Goal: Transaction & Acquisition: Purchase product/service

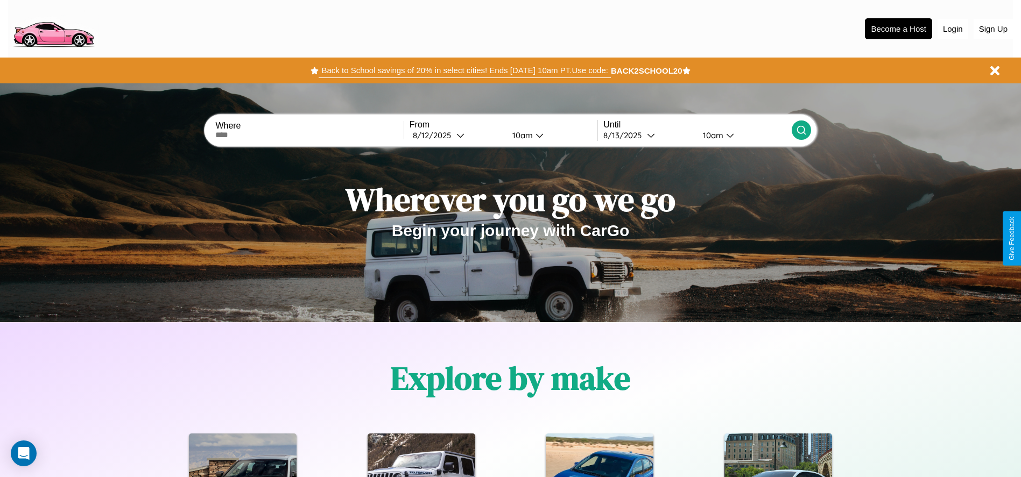
click at [464, 71] on button "Back to School savings of 20% in select cities! Ends 9/1 at 10am PT. Use code:" at bounding box center [465, 70] width 292 height 15
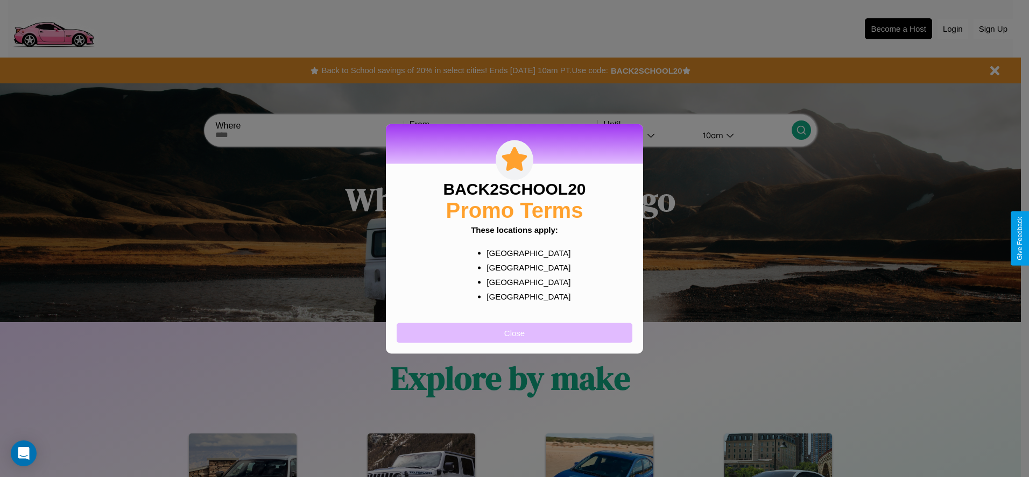
click at [515, 333] on button "Close" at bounding box center [515, 333] width 236 height 20
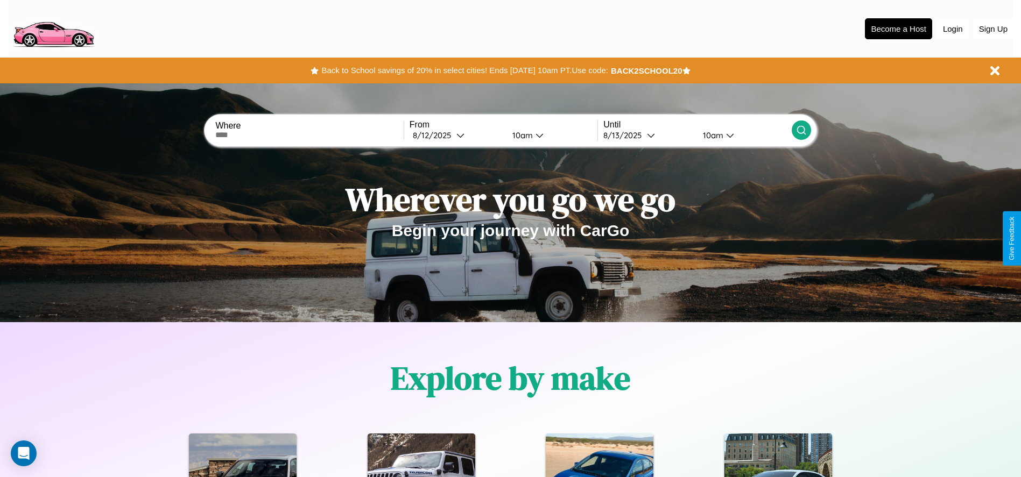
click at [309, 135] on input "text" at bounding box center [309, 135] width 188 height 9
type input "*********"
click at [456, 135] on div "8 / 12 / 2025" at bounding box center [435, 135] width 44 height 10
select select "*"
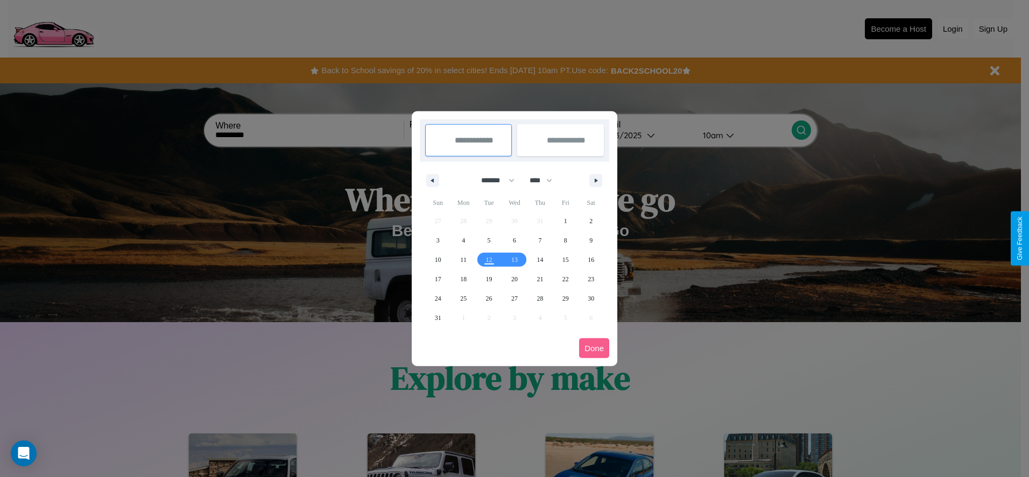
drag, startPoint x: 493, startPoint y: 180, endPoint x: 515, endPoint y: 216, distance: 41.5
click at [493, 180] on select "******* ******** ***** ***** *** **** **** ****** ********* ******* ******** **…" at bounding box center [496, 181] width 46 height 18
drag, startPoint x: 546, startPoint y: 180, endPoint x: 515, endPoint y: 216, distance: 47.3
click at [546, 180] on select "**** **** **** **** **** **** **** **** **** **** **** **** **** **** **** ****…" at bounding box center [540, 181] width 32 height 18
select select "****"
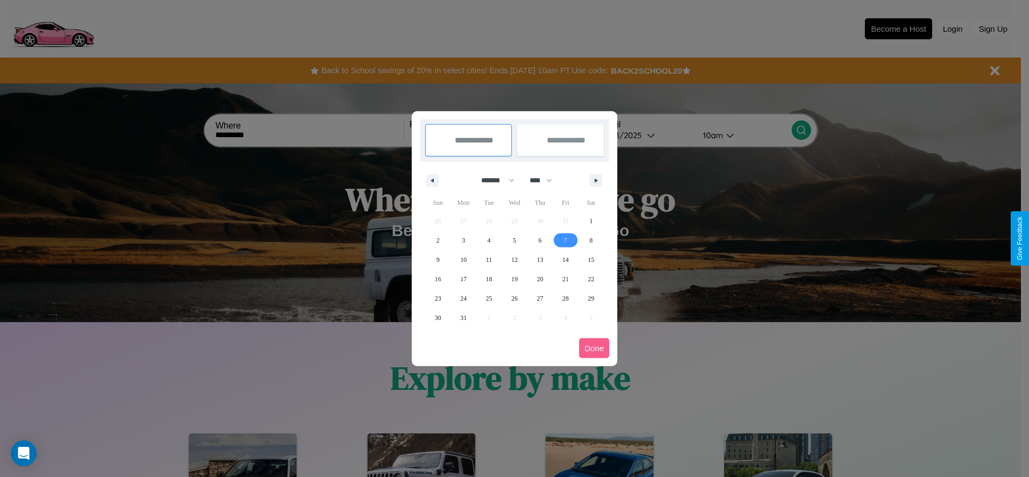
click at [565, 240] on span "7" at bounding box center [565, 240] width 3 height 19
type input "**********"
click at [438, 279] on span "16" at bounding box center [438, 279] width 6 height 19
type input "**********"
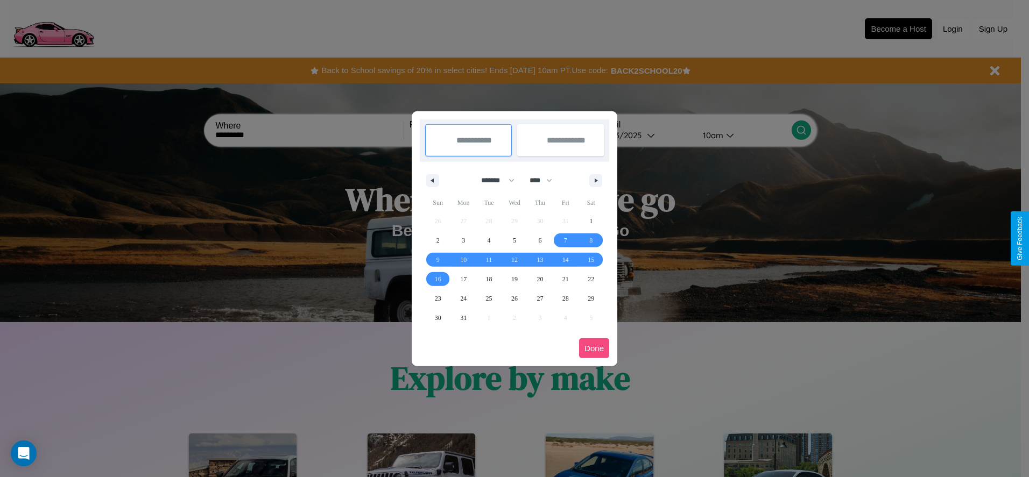
click at [594, 348] on button "Done" at bounding box center [594, 349] width 30 height 20
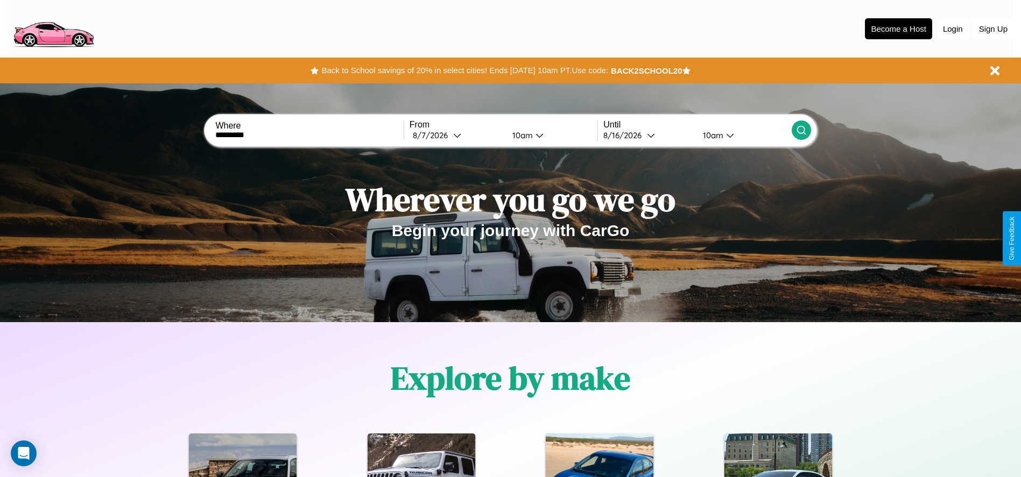
click at [801, 130] on icon at bounding box center [801, 130] width 11 height 11
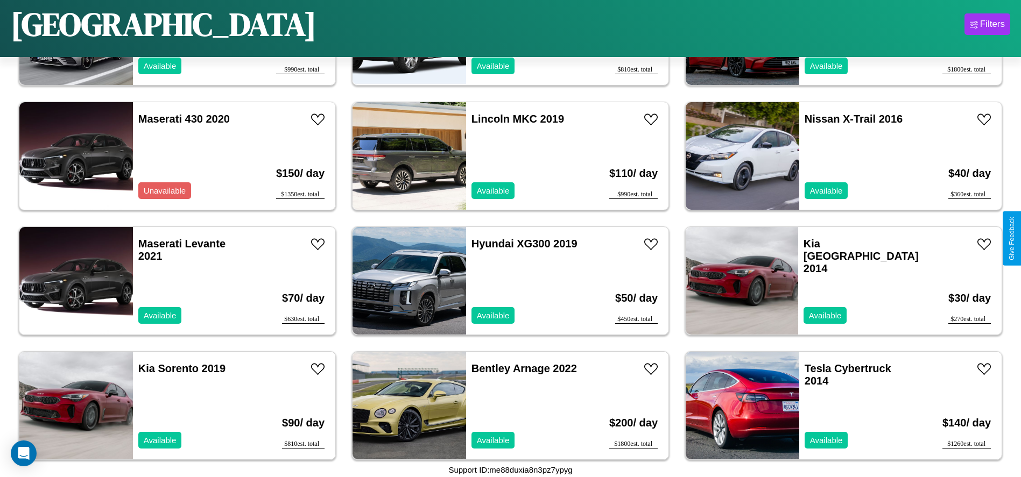
scroll to position [1244, 0]
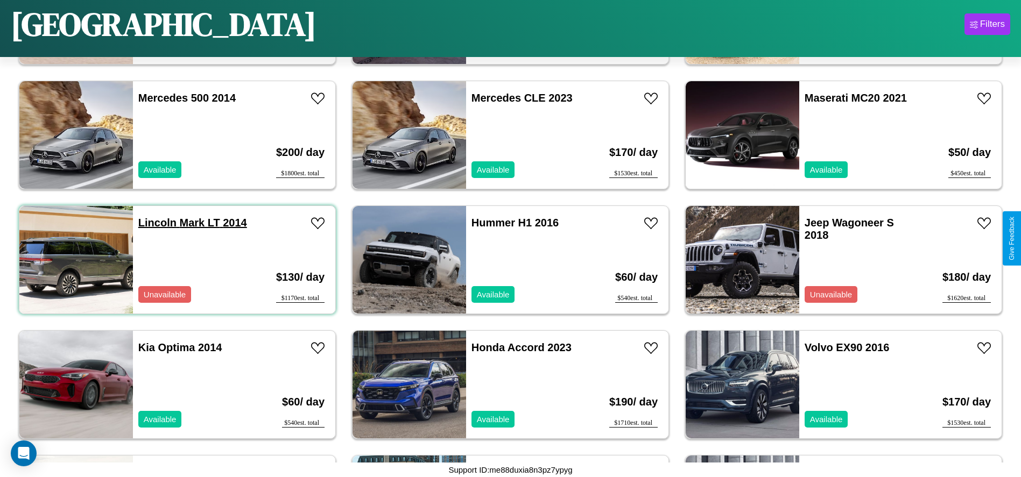
click at [156, 223] on link "Lincoln Mark LT 2014" at bounding box center [192, 223] width 109 height 12
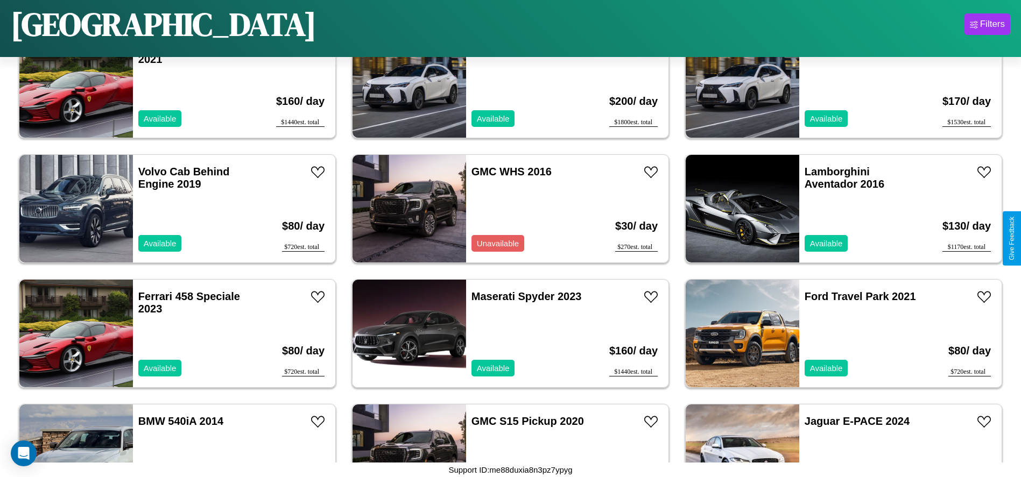
scroll to position [4116, 0]
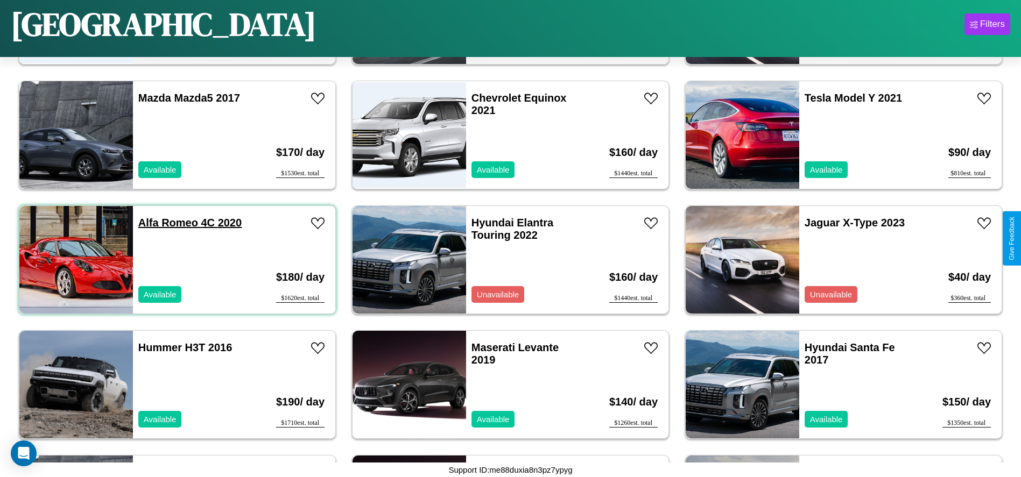
click at [167, 223] on link "Alfa Romeo 4C 2020" at bounding box center [189, 223] width 103 height 12
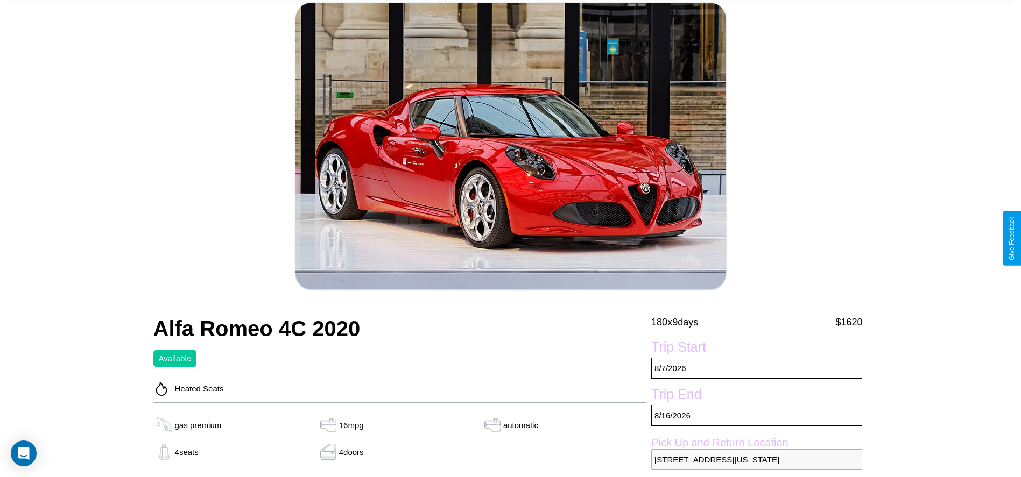
scroll to position [322, 0]
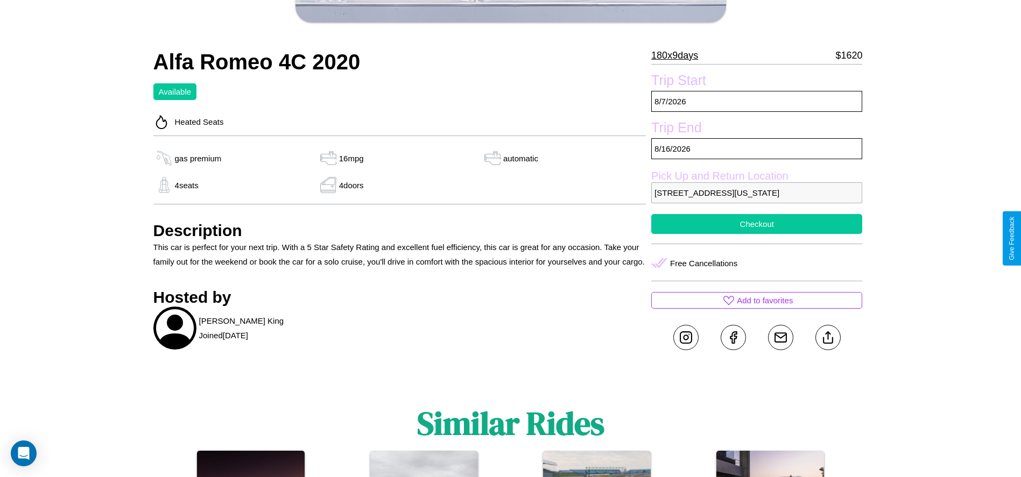
click at [757, 234] on button "Checkout" at bounding box center [756, 224] width 211 height 20
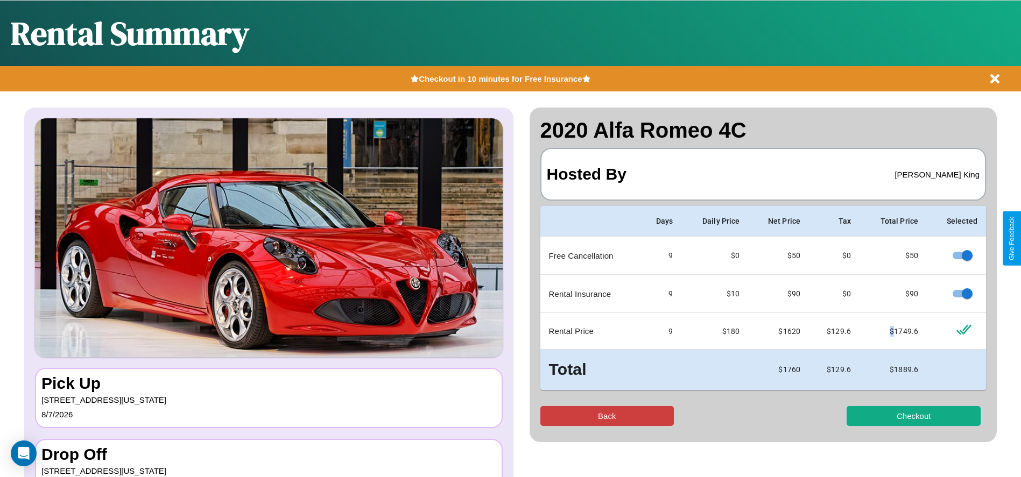
click at [607, 416] on button "Back" at bounding box center [607, 416] width 134 height 20
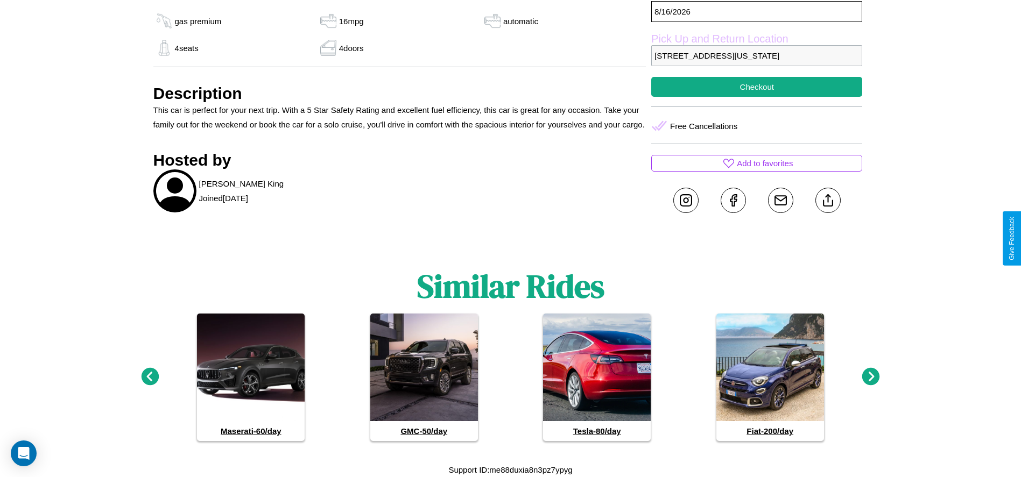
scroll to position [474, 0]
click at [871, 377] on icon at bounding box center [871, 377] width 18 height 18
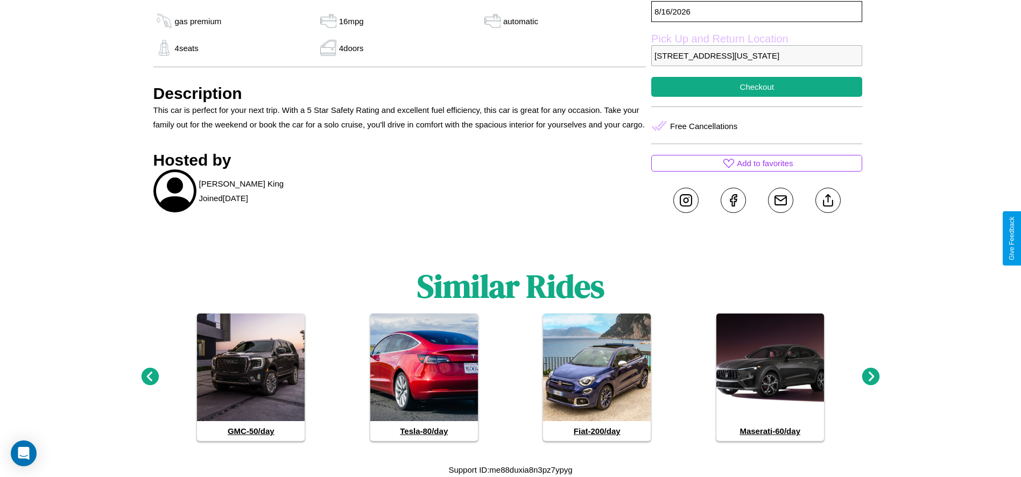
click at [150, 377] on icon at bounding box center [150, 377] width 18 height 18
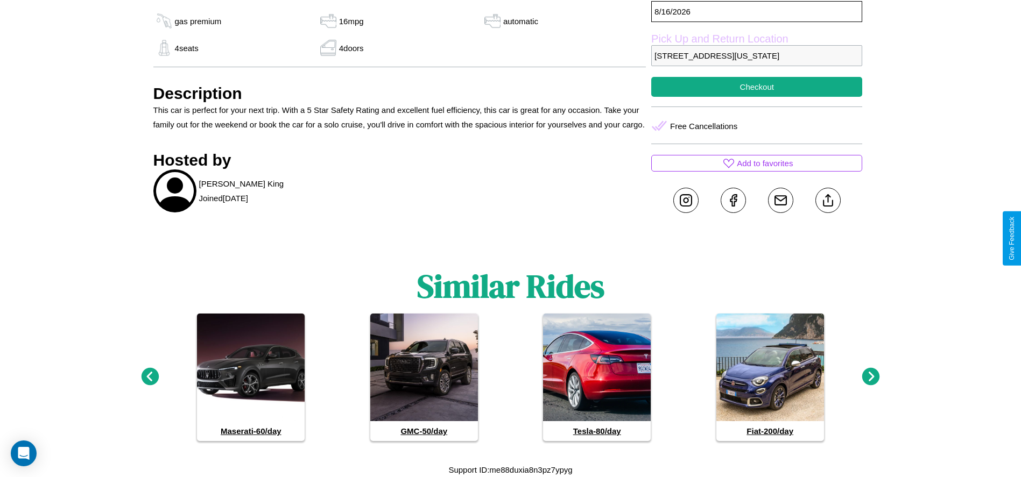
click at [150, 377] on icon at bounding box center [150, 377] width 18 height 18
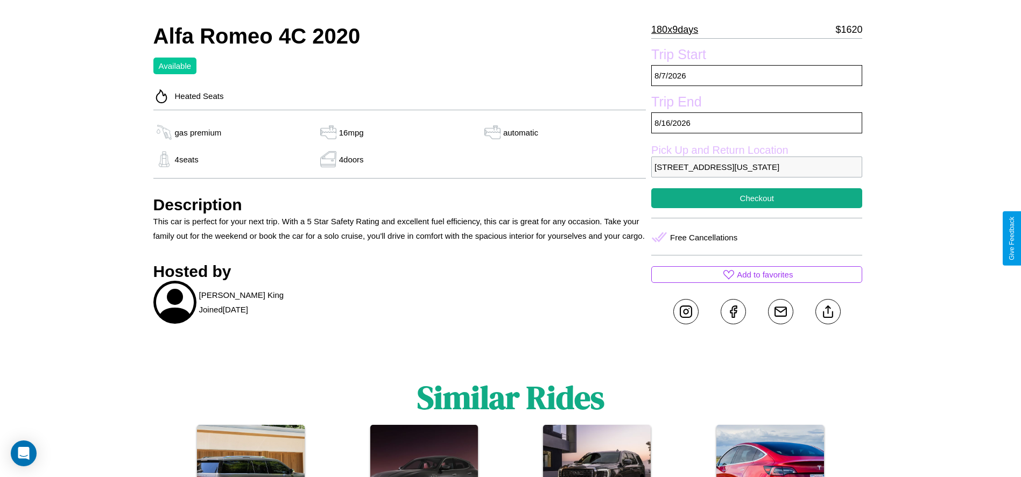
scroll to position [284, 0]
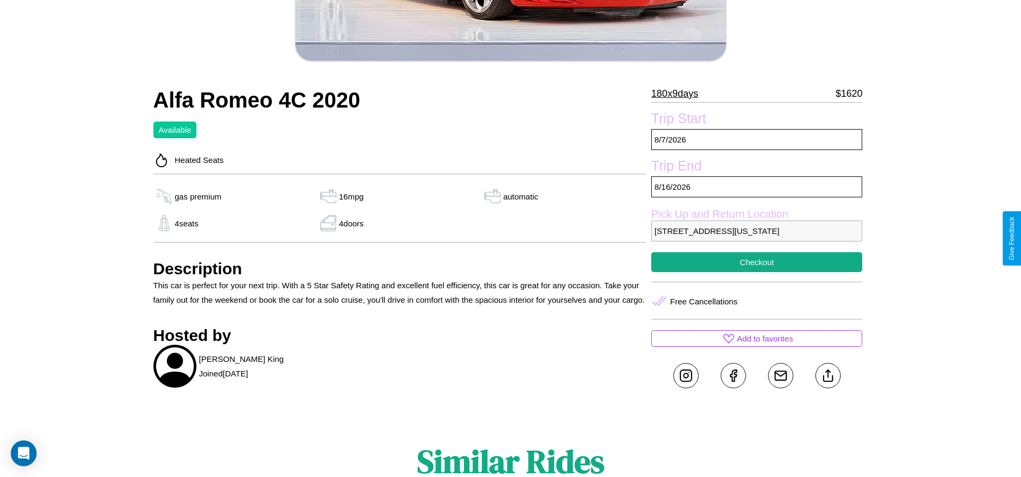
click at [757, 238] on p "9465 Liberty Street San Diego California 26613 United States" at bounding box center [756, 231] width 211 height 21
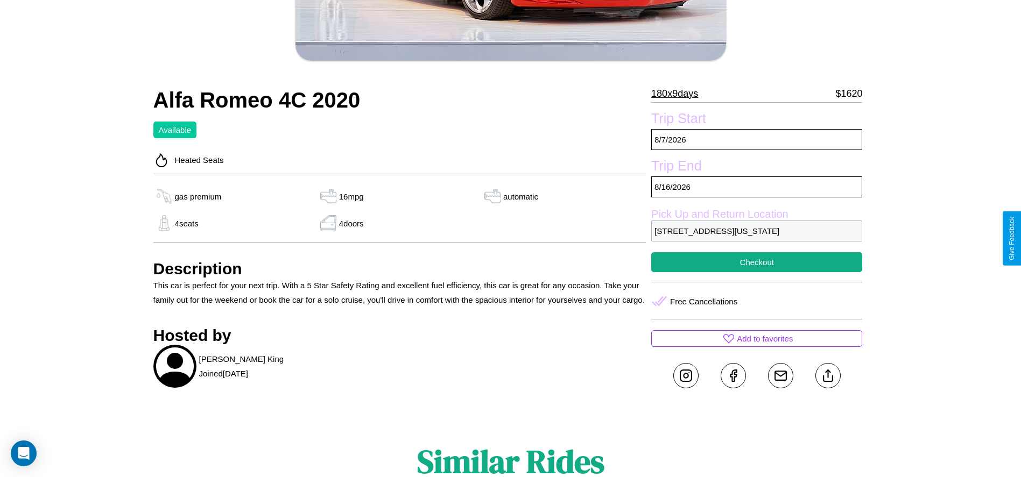
click at [757, 238] on p "9465 Liberty Street San Diego California 26613 United States" at bounding box center [756, 231] width 211 height 21
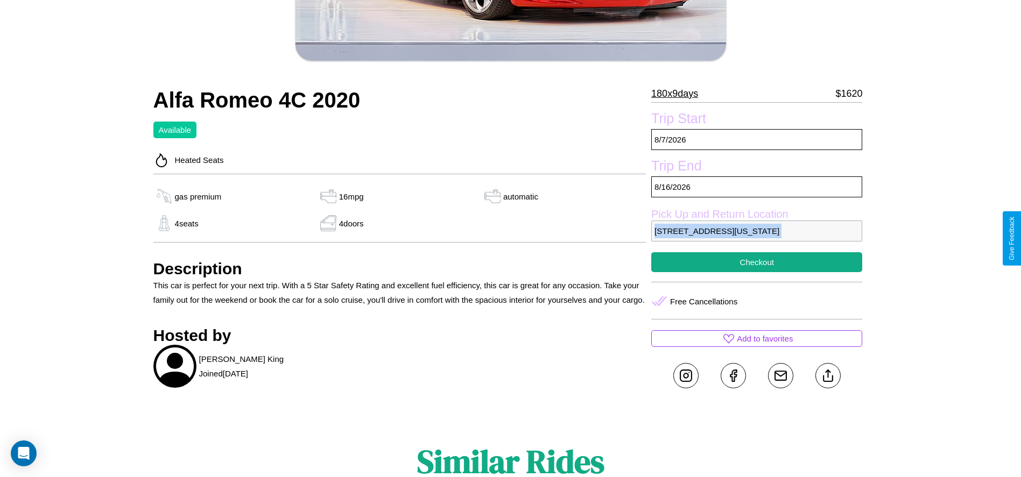
click at [757, 238] on p "9465 Liberty Street San Diego California 26613 United States" at bounding box center [756, 231] width 211 height 21
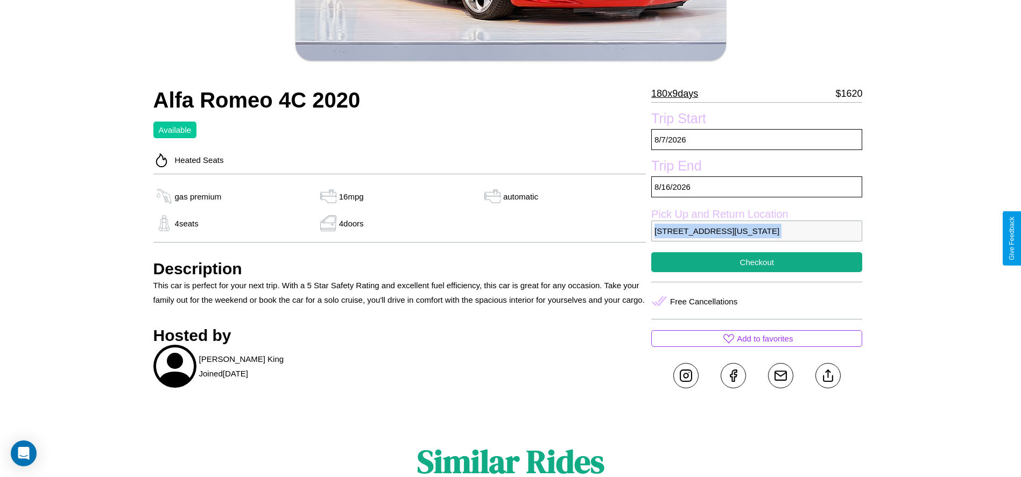
click at [757, 238] on p "9465 Liberty Street San Diego California 26613 United States" at bounding box center [756, 231] width 211 height 21
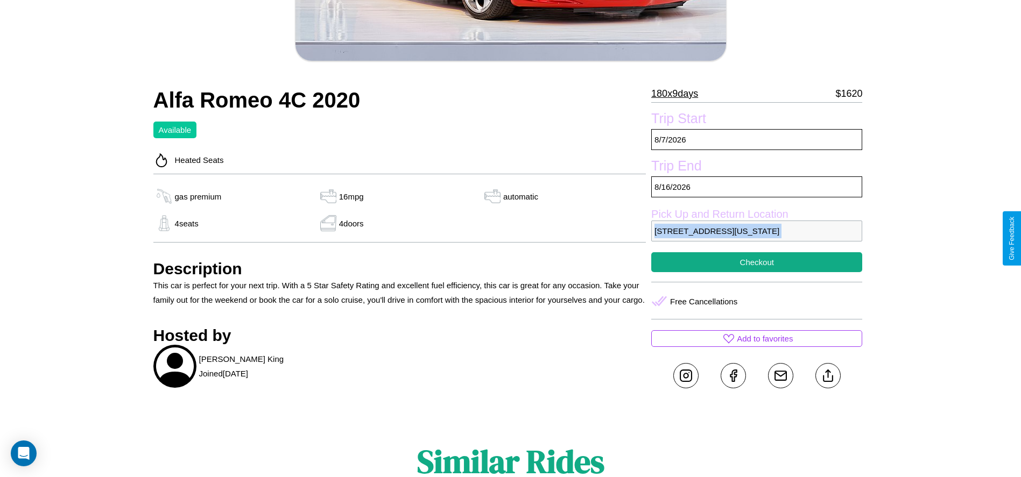
click at [757, 238] on p "9465 Liberty Street San Diego California 26613 United States" at bounding box center [756, 231] width 211 height 21
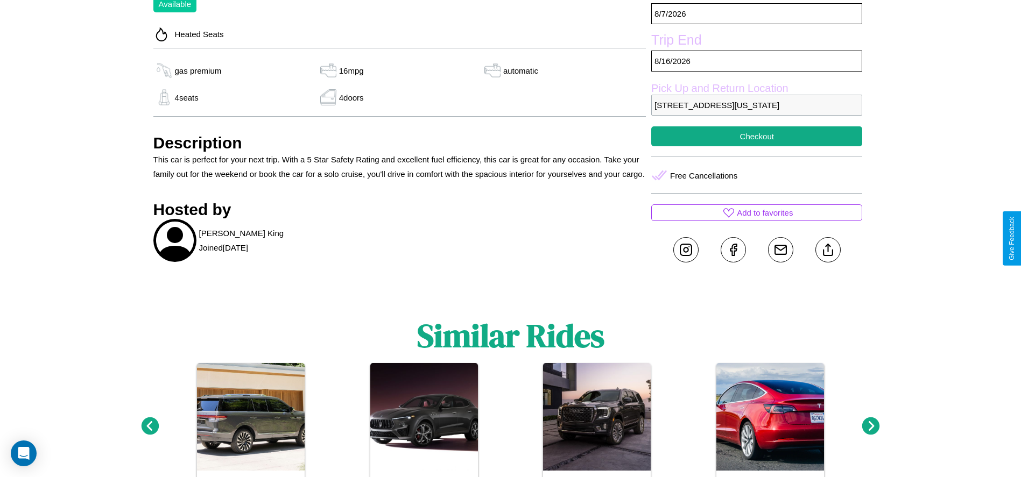
scroll to position [435, 0]
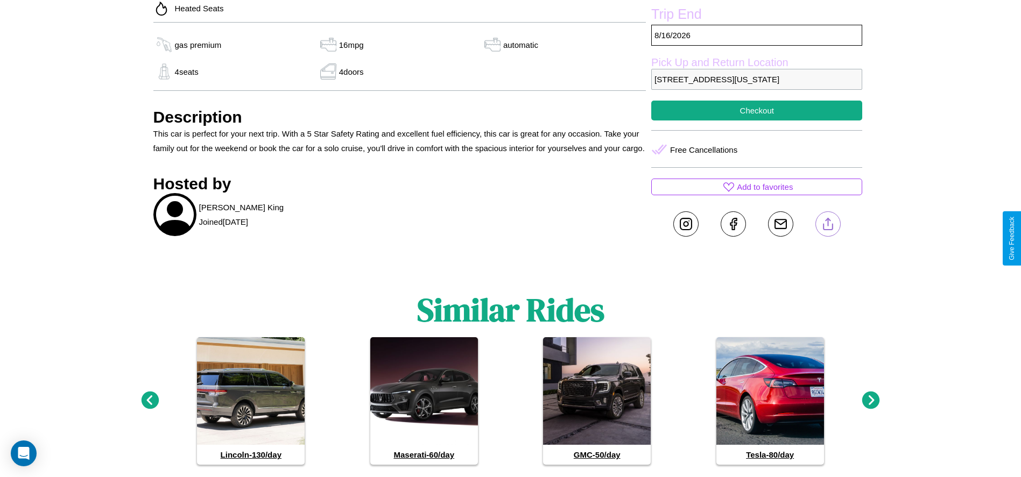
click at [828, 226] on line at bounding box center [828, 223] width 0 height 8
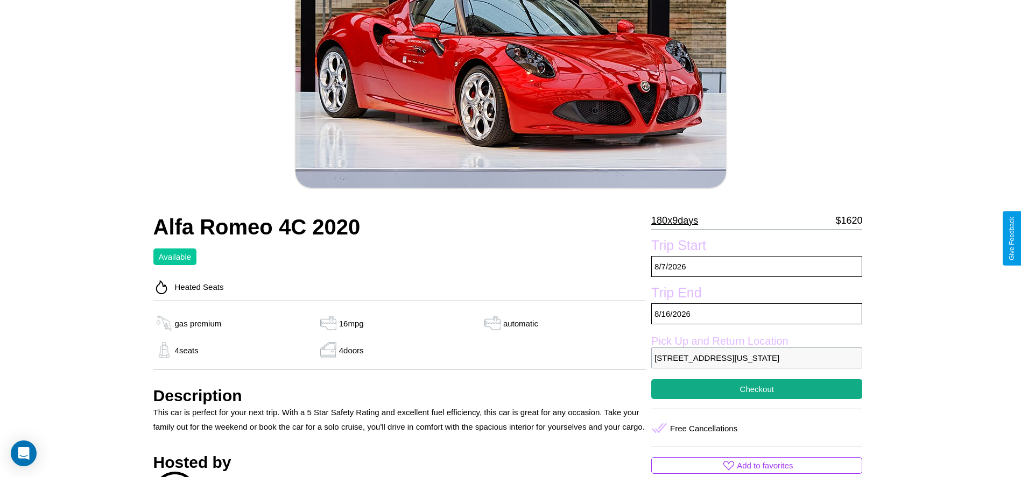
scroll to position [147, 0]
